Goal: Task Accomplishment & Management: Manage account settings

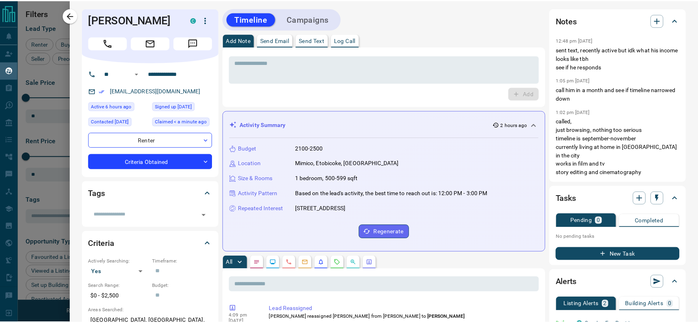
scroll to position [244, 545]
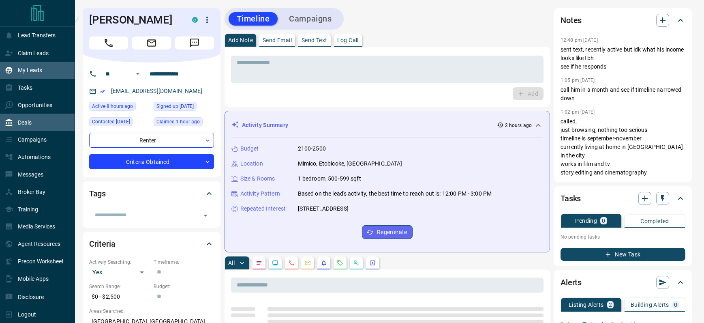
click at [6, 115] on div "Deals" at bounding box center [37, 121] width 75 height 17
click at [11, 88] on icon at bounding box center [9, 87] width 6 height 7
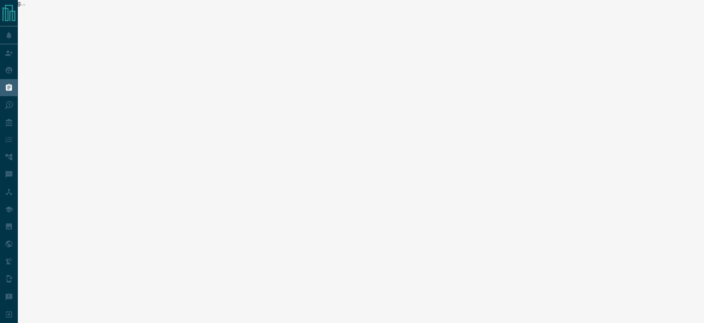
click at [49, 88] on html "Lead Transfers Claim Leads My Leads Tasks Opportunities Deals Campaigns Automat…" at bounding box center [352, 161] width 704 height 323
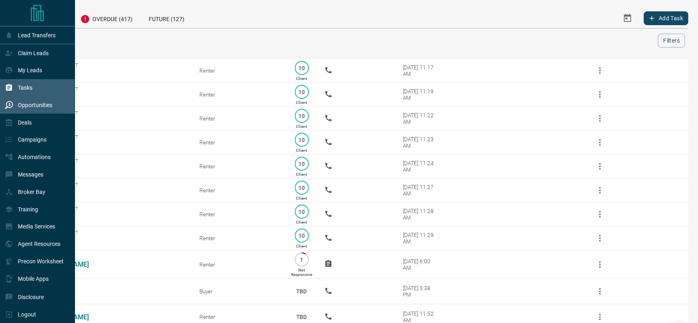
click at [23, 102] on p "Opportunities" at bounding box center [35, 105] width 34 height 6
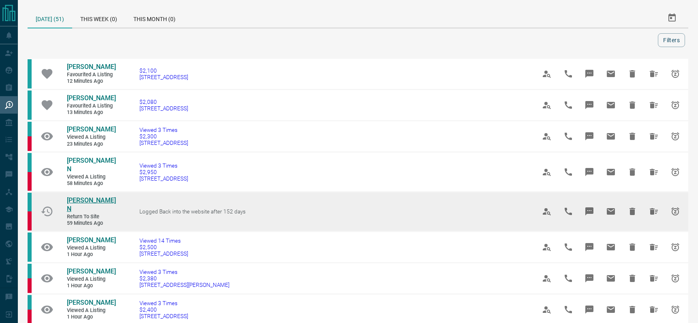
click at [76, 196] on span "[PERSON_NAME] N" at bounding box center [91, 204] width 49 height 16
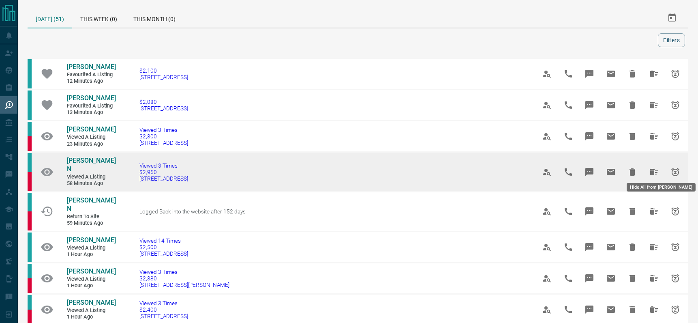
click at [654, 167] on icon "Hide All from Shanice N" at bounding box center [654, 172] width 10 height 10
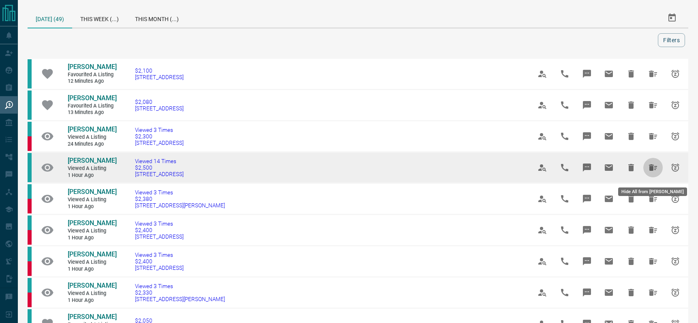
click at [654, 169] on icon "Hide All from ANTHONY HUNOS" at bounding box center [653, 168] width 10 height 10
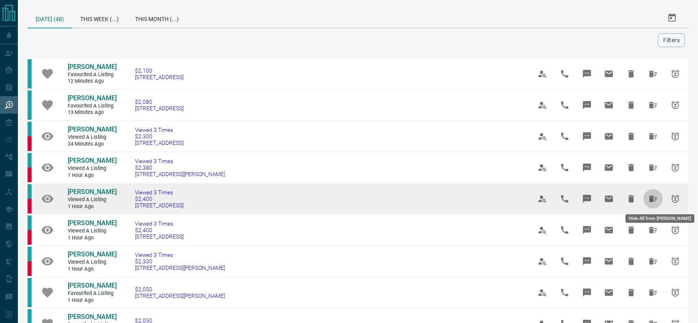
click at [651, 200] on icon "Hide All from Benjamin T" at bounding box center [653, 198] width 8 height 6
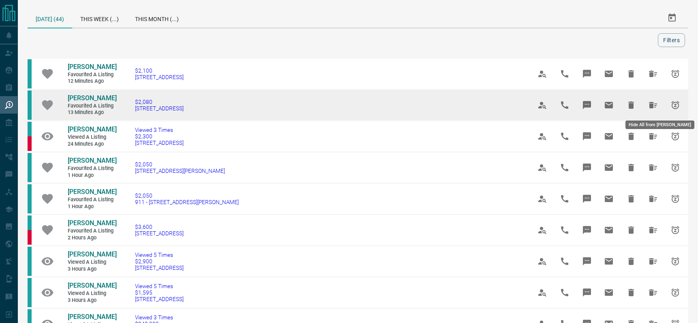
click at [653, 102] on icon "Hide All from Lacey Waul" at bounding box center [653, 105] width 8 height 6
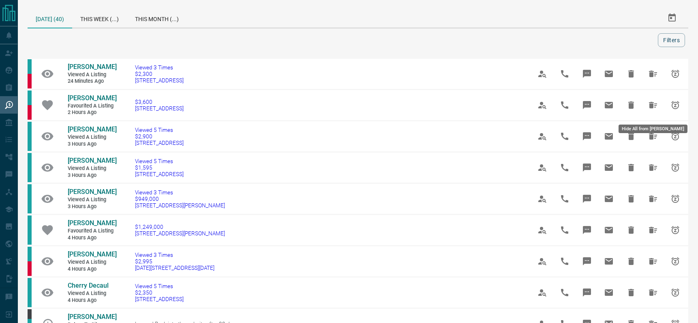
click at [652, 106] on icon "Hide All from Vanessa Vammus" at bounding box center [653, 105] width 8 height 6
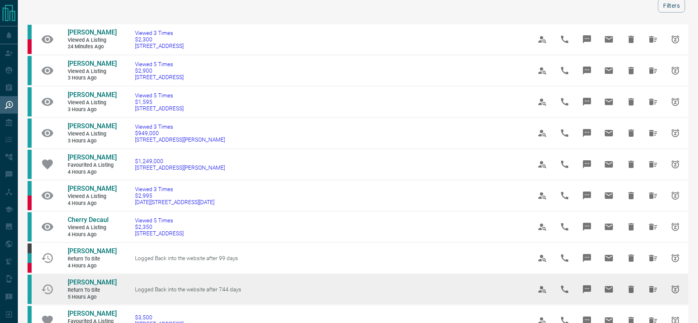
scroll to position [71, 0]
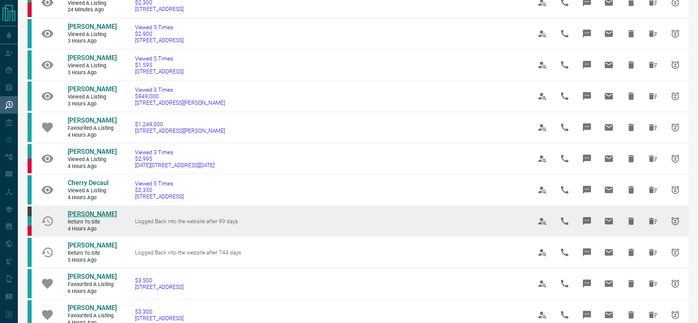
click at [89, 212] on span "[PERSON_NAME]" at bounding box center [92, 214] width 49 height 8
click at [653, 220] on icon "Hide All from Deborah Listrom" at bounding box center [653, 221] width 10 height 10
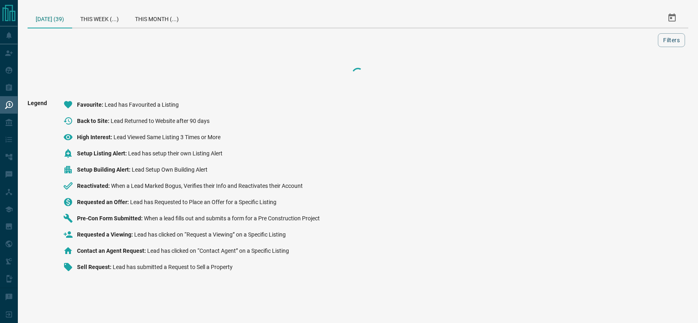
scroll to position [0, 0]
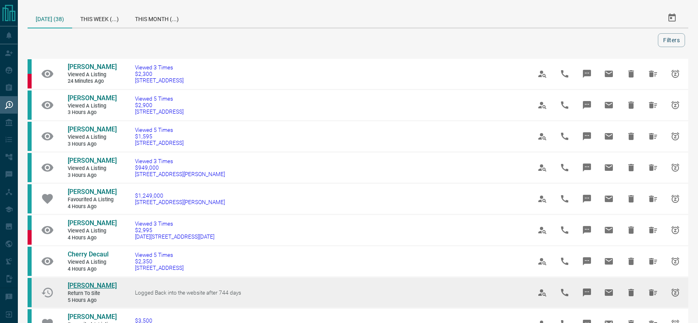
click at [89, 284] on span "[PERSON_NAME]" at bounding box center [92, 285] width 49 height 8
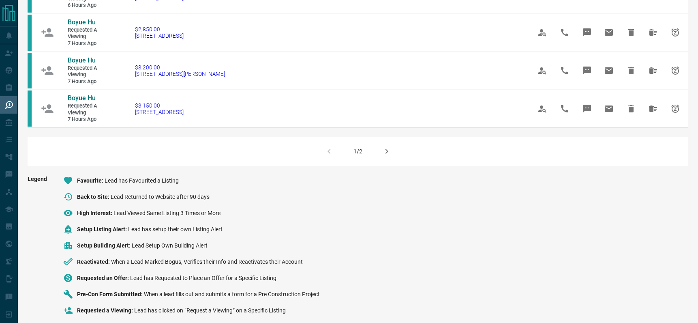
scroll to position [549, 0]
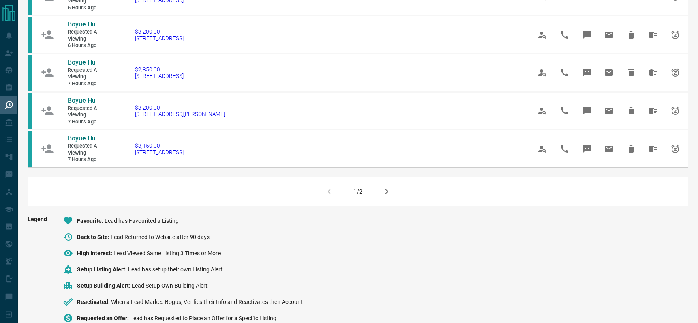
click at [385, 184] on button "button" at bounding box center [386, 191] width 19 height 19
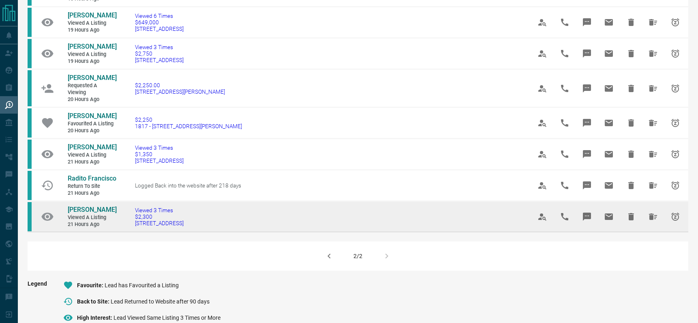
scroll to position [368, 0]
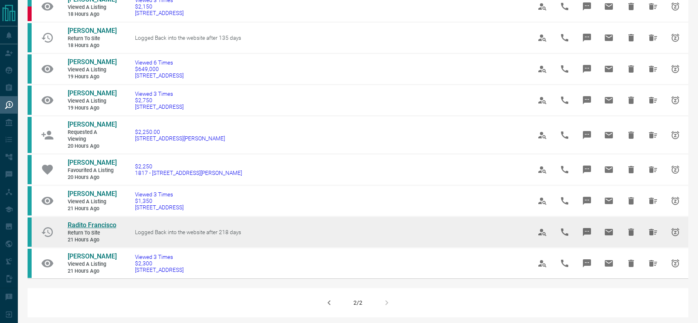
click at [100, 224] on span "Radito Francisco" at bounding box center [92, 225] width 49 height 8
click at [650, 232] on icon "Hide All from Radito Francisco" at bounding box center [653, 232] width 8 height 6
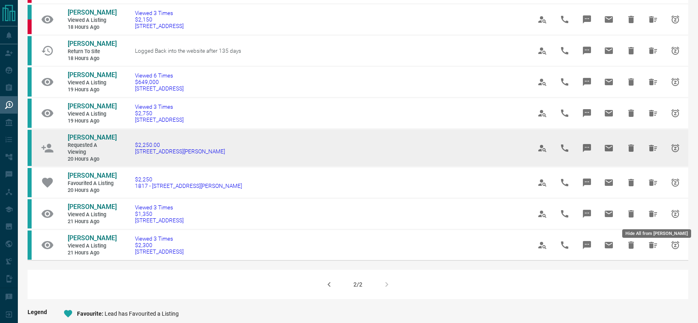
scroll to position [317, 0]
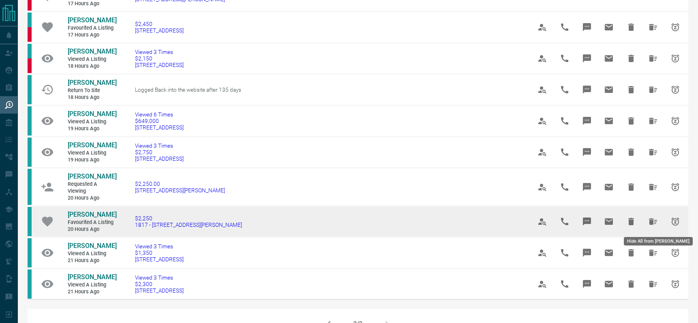
click at [653, 220] on icon "Hide All from Milap Parikh" at bounding box center [653, 221] width 10 height 10
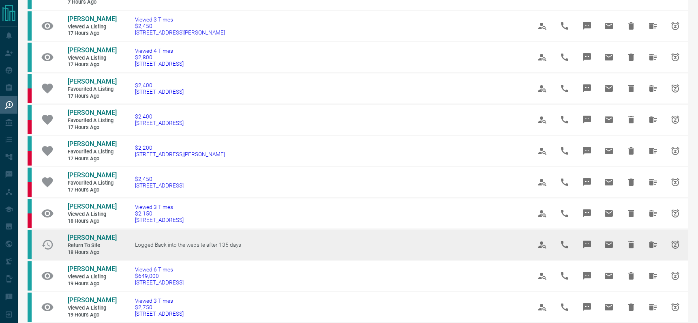
scroll to position [163, 0]
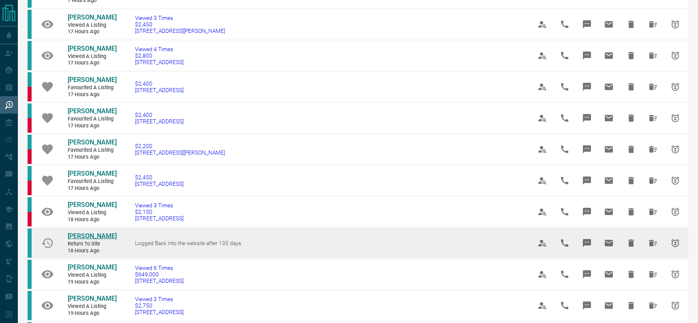
click at [88, 237] on span "[PERSON_NAME]" at bounding box center [92, 236] width 49 height 8
click at [649, 240] on icon "Hide All from Josephine Ip" at bounding box center [653, 243] width 10 height 10
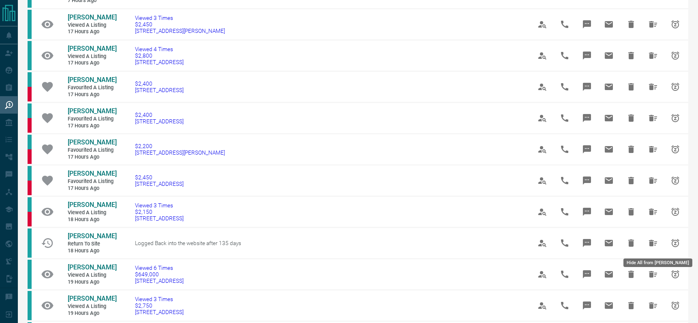
scroll to position [0, 0]
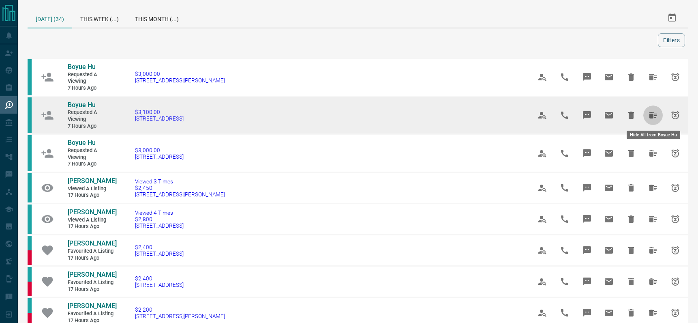
click at [653, 114] on icon "Hide All from Boyue Hu" at bounding box center [653, 115] width 8 height 6
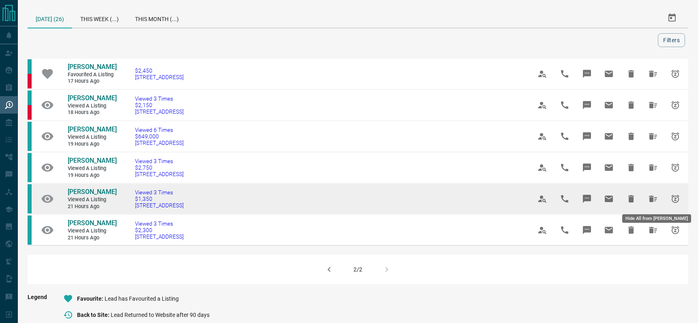
click at [656, 196] on icon "Hide All from Varun Bosmia" at bounding box center [653, 199] width 10 height 10
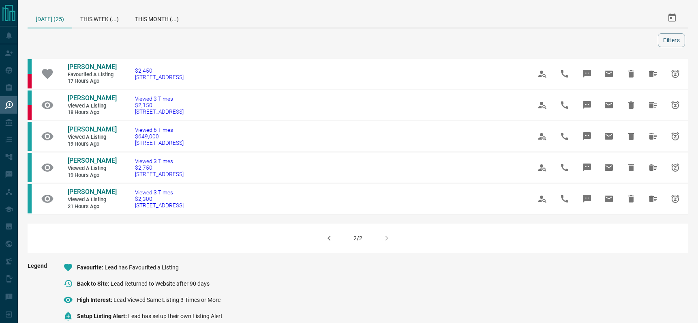
click at [332, 237] on icon "button" at bounding box center [329, 238] width 10 height 10
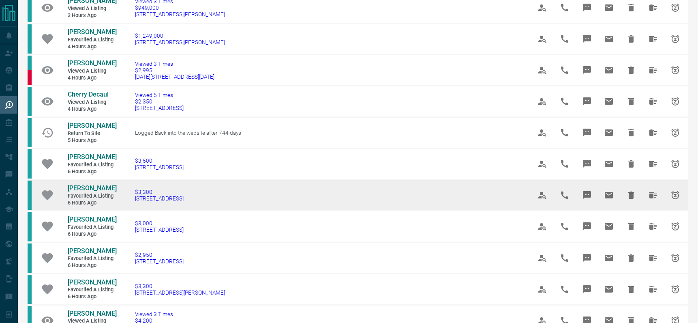
scroll to position [133, 0]
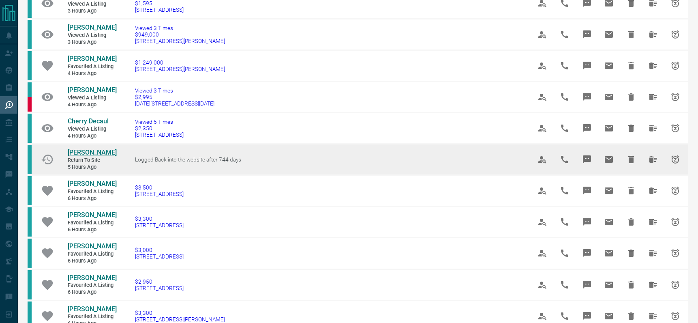
click at [81, 151] on span "[PERSON_NAME]" at bounding box center [92, 152] width 49 height 8
click at [648, 155] on icon "Hide All from Pamela Lango" at bounding box center [653, 159] width 10 height 10
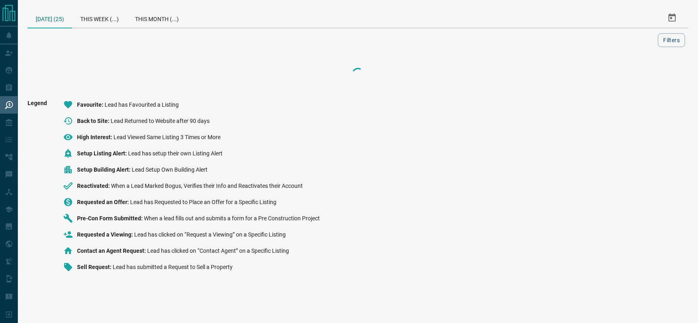
scroll to position [0, 0]
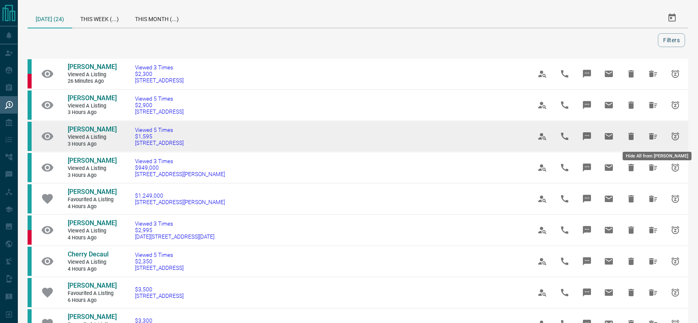
click at [649, 137] on icon "Hide All from King Ilesanmi" at bounding box center [653, 136] width 10 height 10
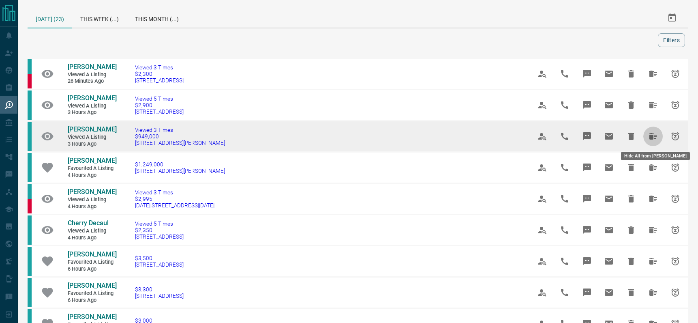
click at [654, 137] on icon "Hide All from Martin Weinryb" at bounding box center [653, 136] width 10 height 10
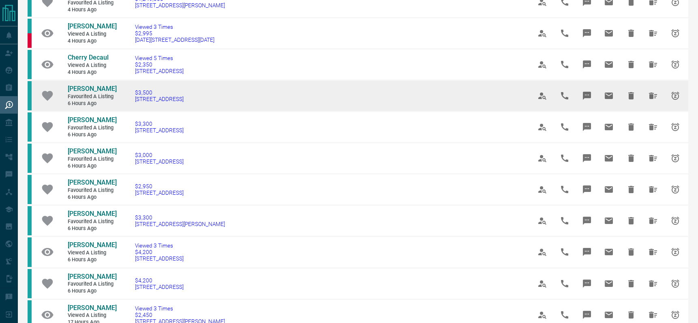
scroll to position [140, 0]
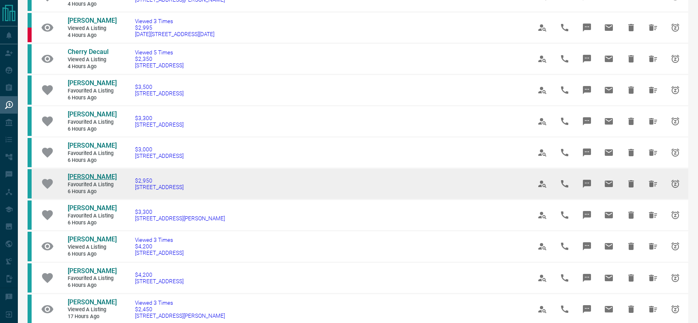
click at [97, 177] on span "[PERSON_NAME]" at bounding box center [92, 177] width 49 height 8
click at [650, 181] on icon "Hide All from Minni Oduwole" at bounding box center [653, 183] width 8 height 6
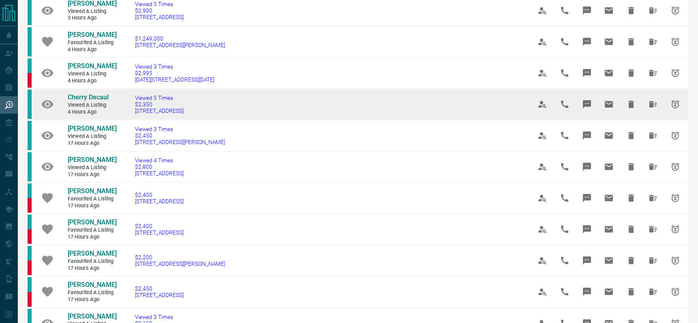
scroll to position [0, 0]
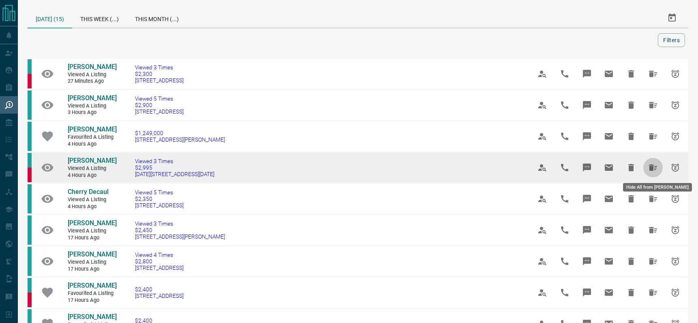
click at [653, 167] on icon "Hide All from Holly Leikucs" at bounding box center [653, 167] width 8 height 6
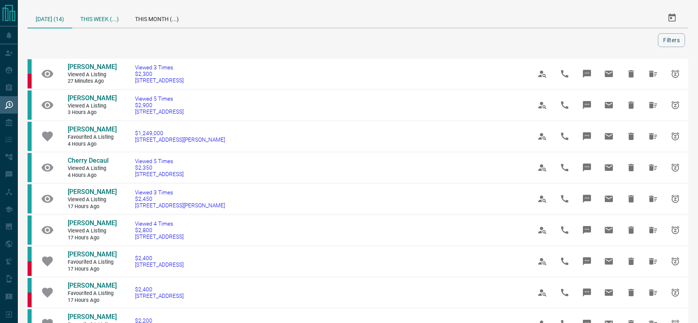
click at [98, 20] on div "This Week (...)" at bounding box center [99, 17] width 55 height 19
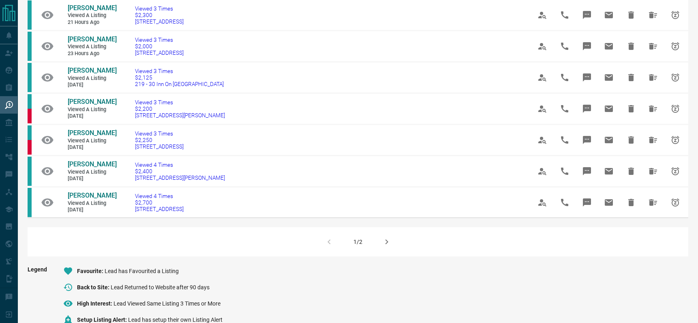
scroll to position [481, 0]
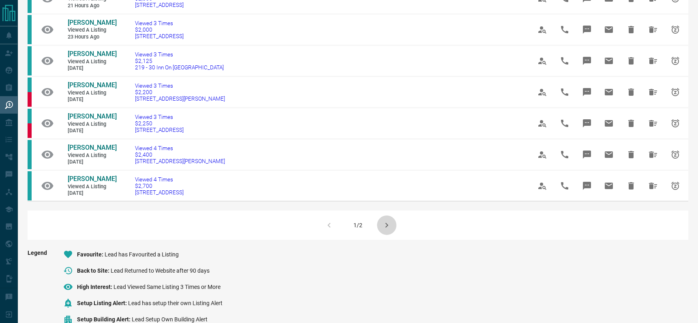
click at [389, 226] on icon "button" at bounding box center [387, 225] width 10 height 10
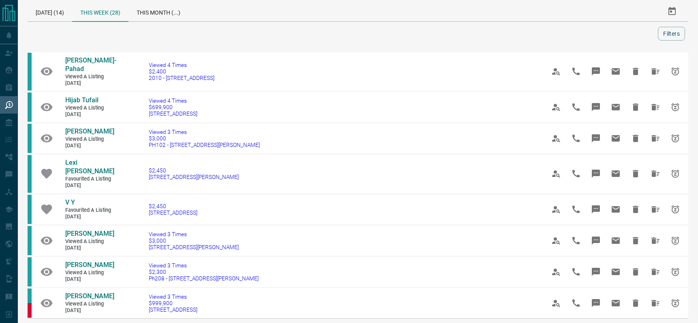
scroll to position [0, 0]
